Goal: Transaction & Acquisition: Purchase product/service

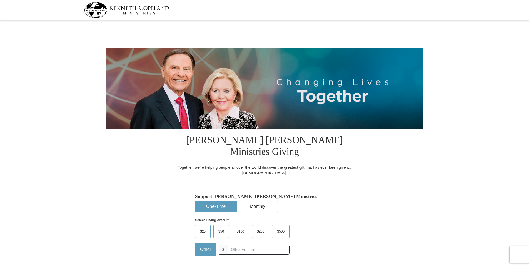
select select "[GEOGRAPHIC_DATA]"
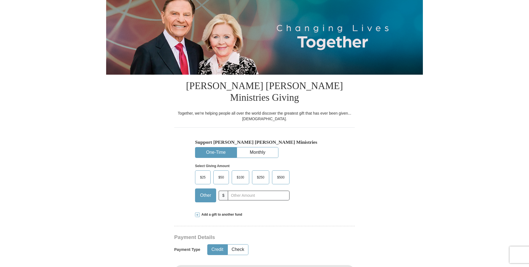
scroll to position [56, 0]
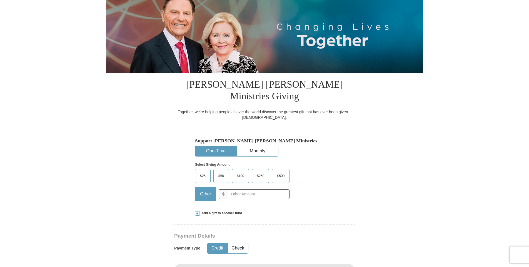
click at [197, 211] on span at bounding box center [197, 213] width 4 height 4
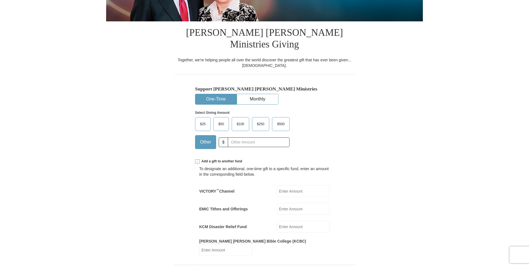
scroll to position [111, 0]
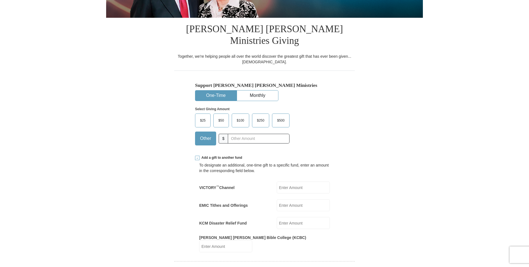
click at [298, 199] on input "EMIC Tithes and Offerings" at bounding box center [303, 205] width 53 height 12
type input "191."
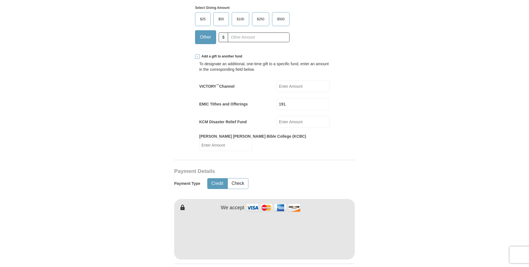
scroll to position [222, 0]
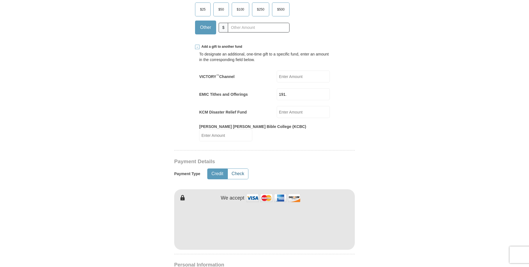
click at [239, 169] on button "Check" at bounding box center [238, 174] width 20 height 10
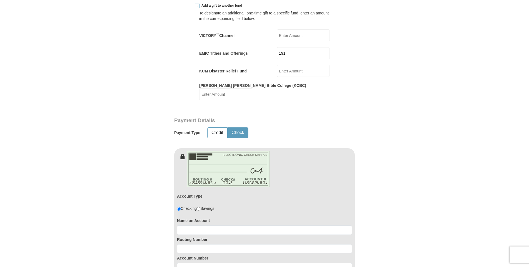
scroll to position [278, 0]
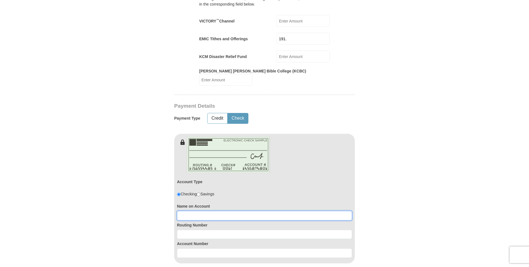
click at [209, 211] on input at bounding box center [264, 215] width 175 height 9
drag, startPoint x: 205, startPoint y: 197, endPoint x: 194, endPoint y: 201, distance: 11.3
click at [194, 211] on input "jeannie gi;;\llis" at bounding box center [264, 215] width 175 height 9
type input "jeannie gillis"
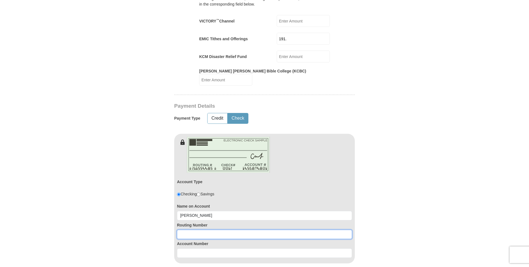
click at [209, 230] on input at bounding box center [264, 234] width 175 height 9
type input "111000025"
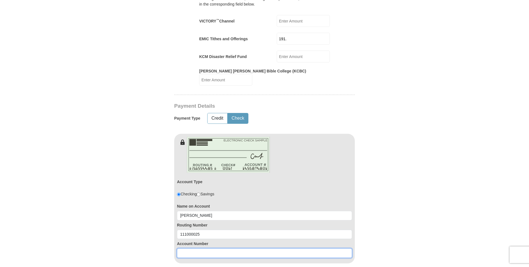
click at [209, 249] on input at bounding box center [264, 253] width 175 height 9
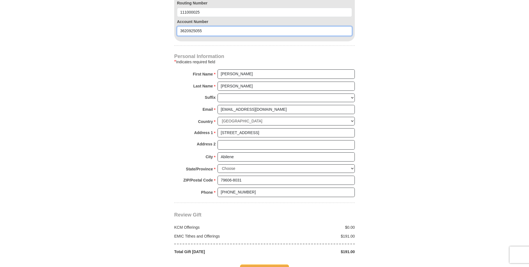
scroll to position [555, 0]
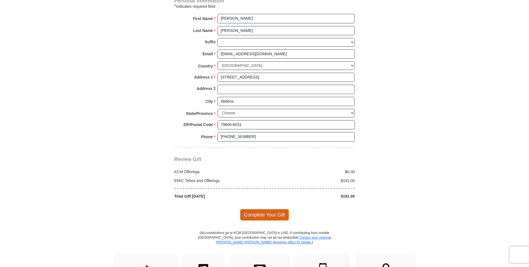
type input "3620925055"
click at [265, 209] on span "Complete Your Gift" at bounding box center [264, 215] width 49 height 12
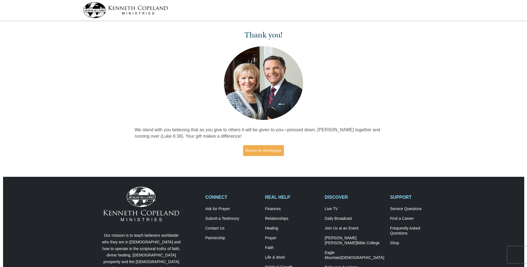
click at [123, 9] on img at bounding box center [125, 10] width 85 height 16
